Goal: Check status: Check status

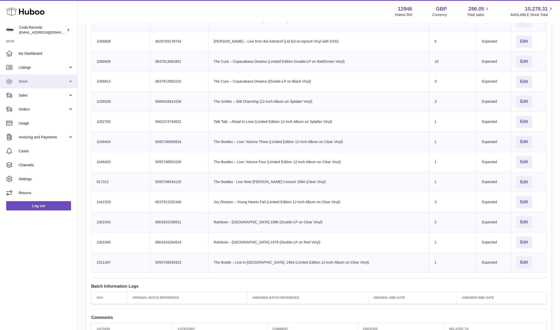
click at [35, 80] on span "Stock" at bounding box center [43, 81] width 49 height 5
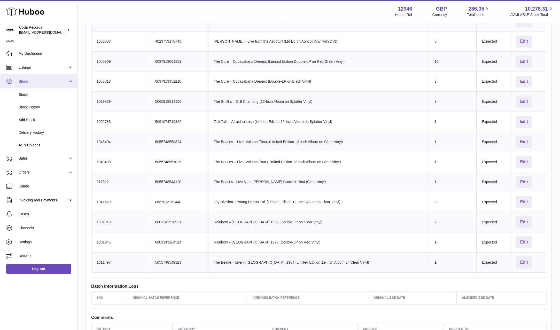
scroll to position [476, 0]
click at [44, 130] on link "Delivery History" at bounding box center [38, 132] width 77 height 13
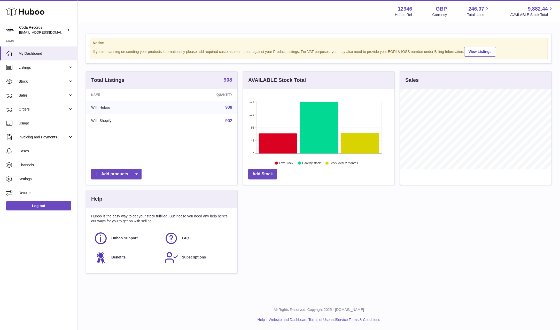
scroll to position [81, 151]
click at [51, 96] on span "Sales" at bounding box center [43, 95] width 49 height 5
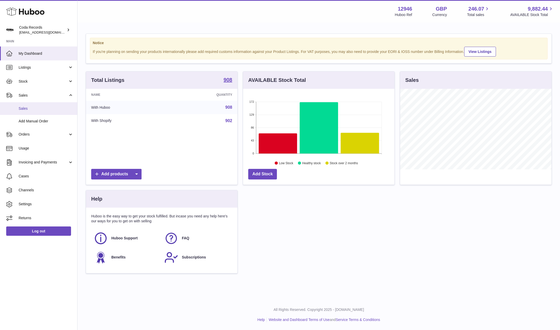
click at [49, 112] on link "Sales" at bounding box center [38, 108] width 77 height 13
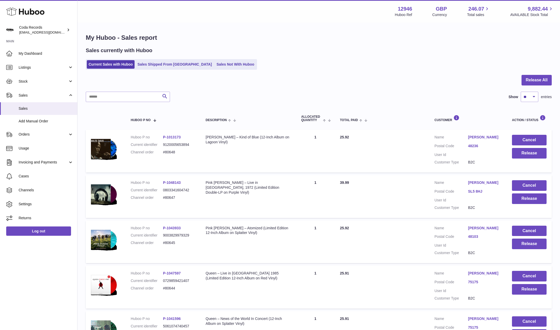
drag, startPoint x: 198, startPoint y: 66, endPoint x: 116, endPoint y: 6, distance: 101.9
click at [43, 69] on span "Listings" at bounding box center [43, 67] width 49 height 5
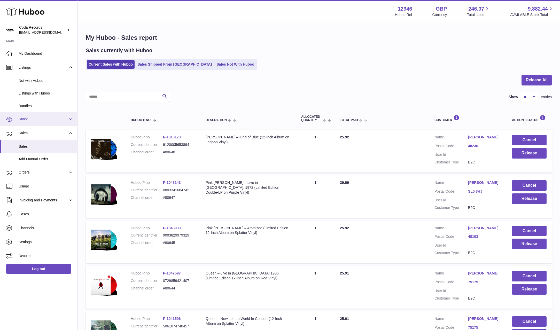
click at [48, 115] on link "Stock" at bounding box center [38, 119] width 77 height 14
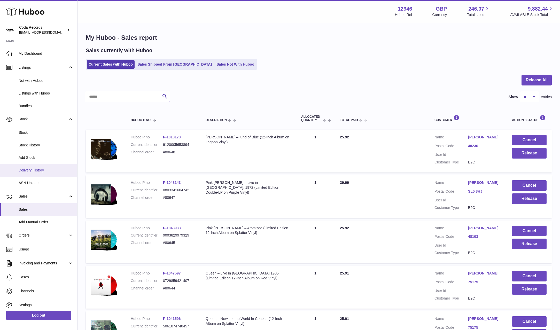
click at [45, 166] on link "Delivery History" at bounding box center [38, 170] width 77 height 13
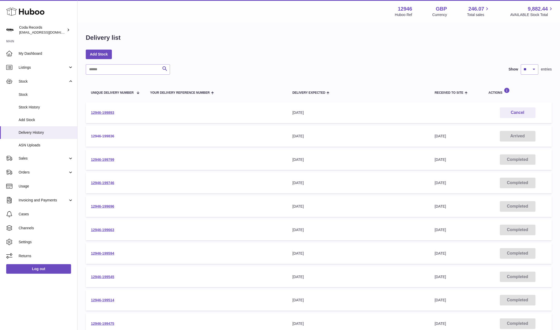
click at [107, 134] on link "12946-199836" at bounding box center [102, 136] width 23 height 4
click at [102, 112] on link "12946-199893" at bounding box center [102, 112] width 23 height 4
click at [107, 136] on link "12946-199836" at bounding box center [102, 136] width 23 height 4
click at [109, 159] on link "12946-199799" at bounding box center [102, 159] width 23 height 4
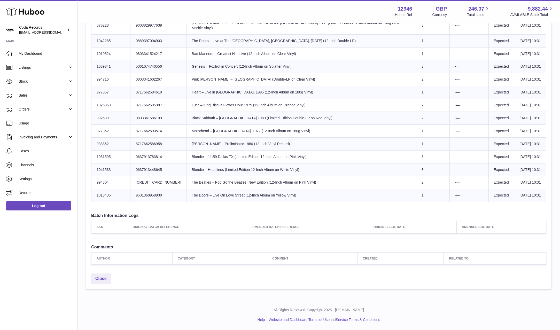
scroll to position [513, 0]
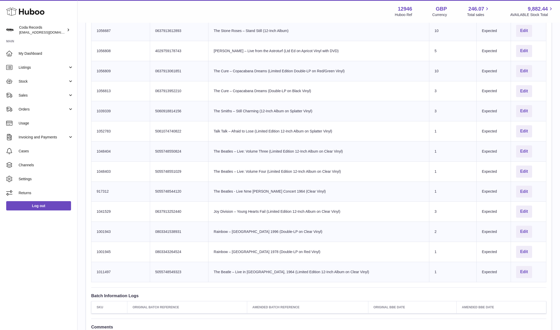
scroll to position [501, 0]
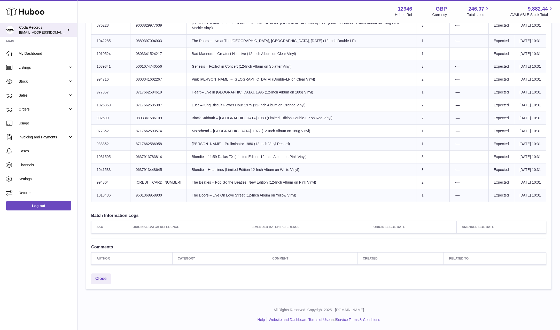
scroll to position [546, 0]
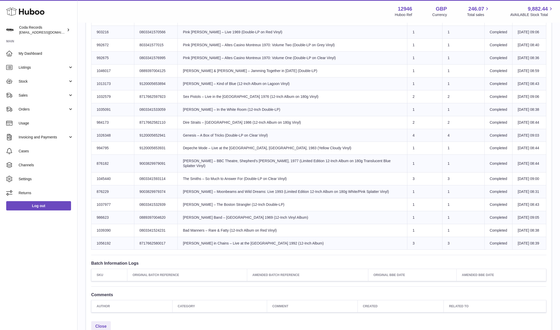
scroll to position [493, 0]
